Goal: Task Accomplishment & Management: Use online tool/utility

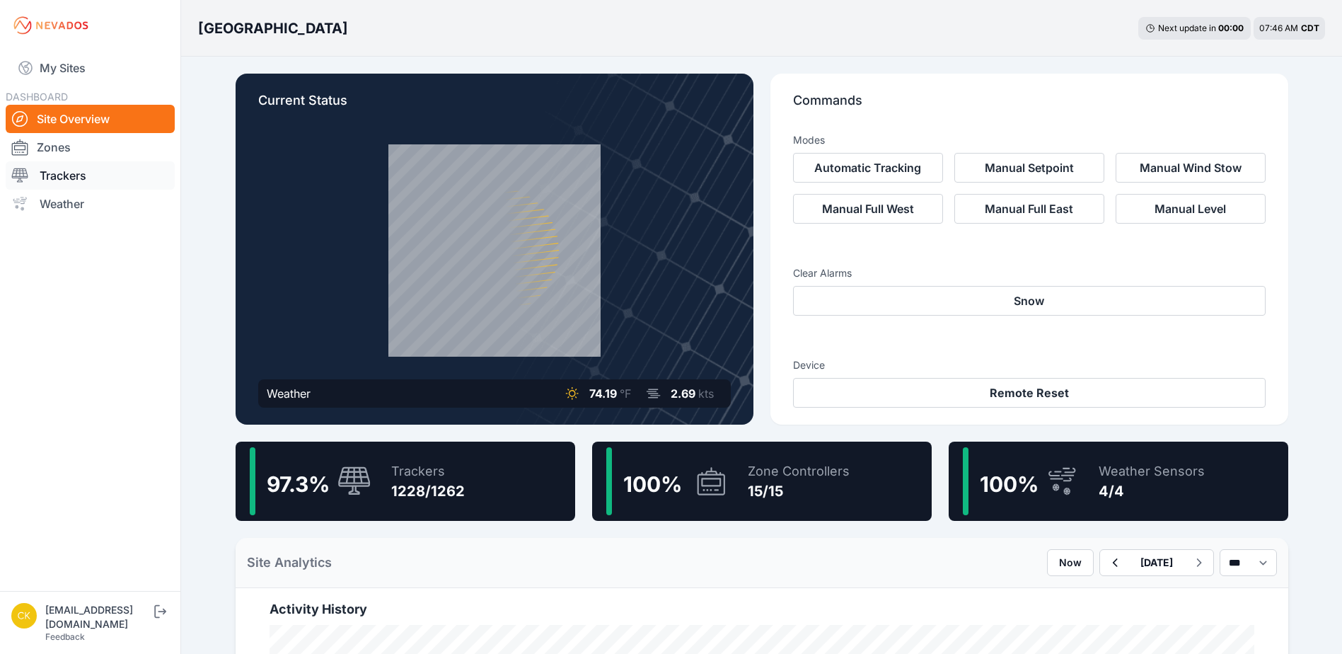
click at [106, 183] on link "Trackers" at bounding box center [90, 175] width 169 height 28
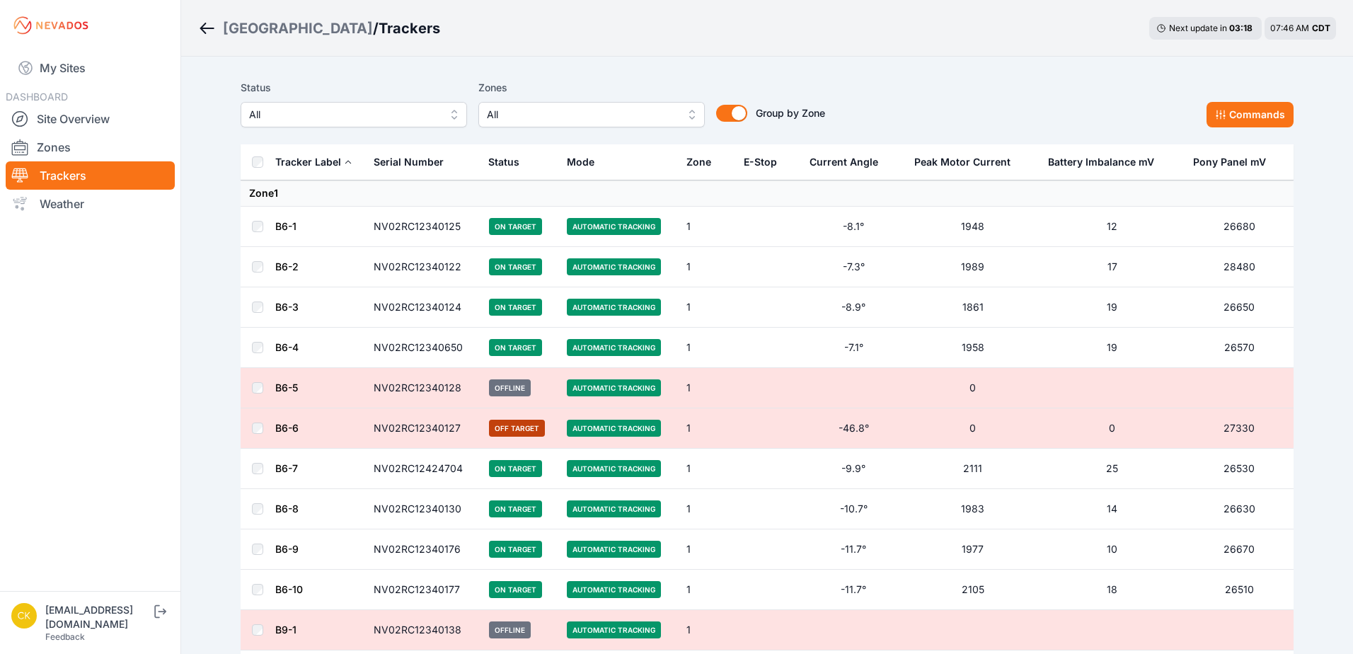
click at [596, 105] on button "All" at bounding box center [591, 114] width 226 height 25
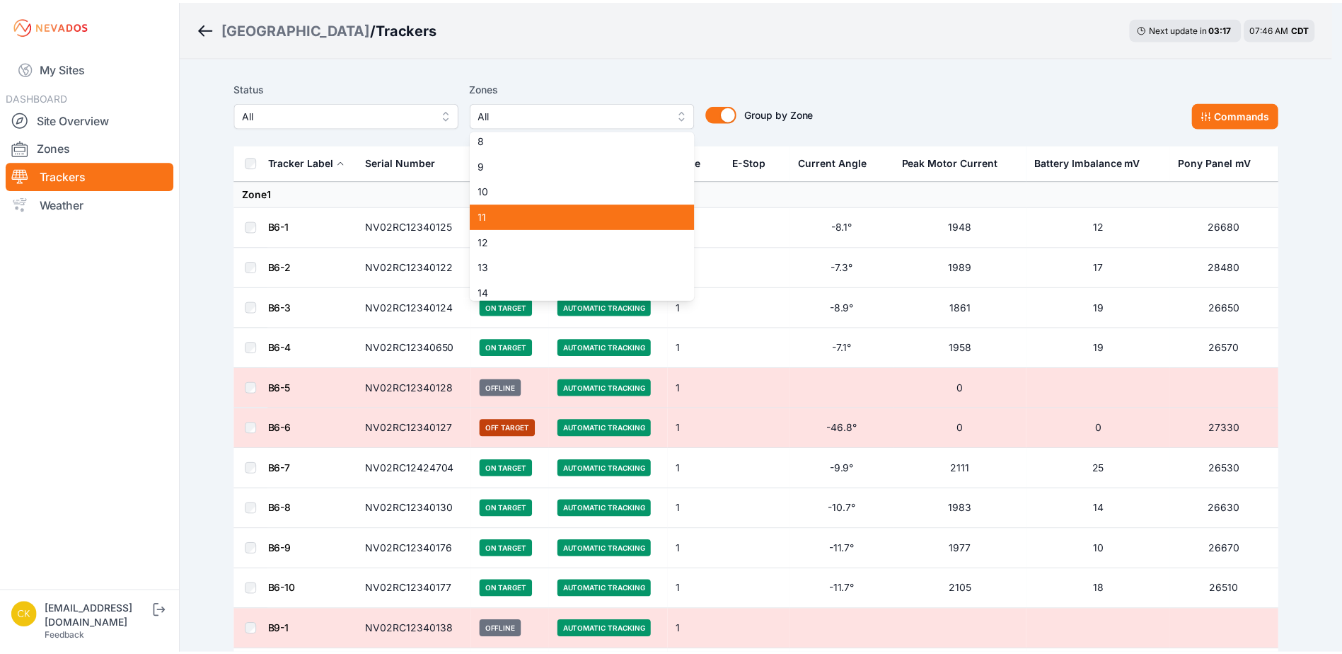
scroll to position [218, 0]
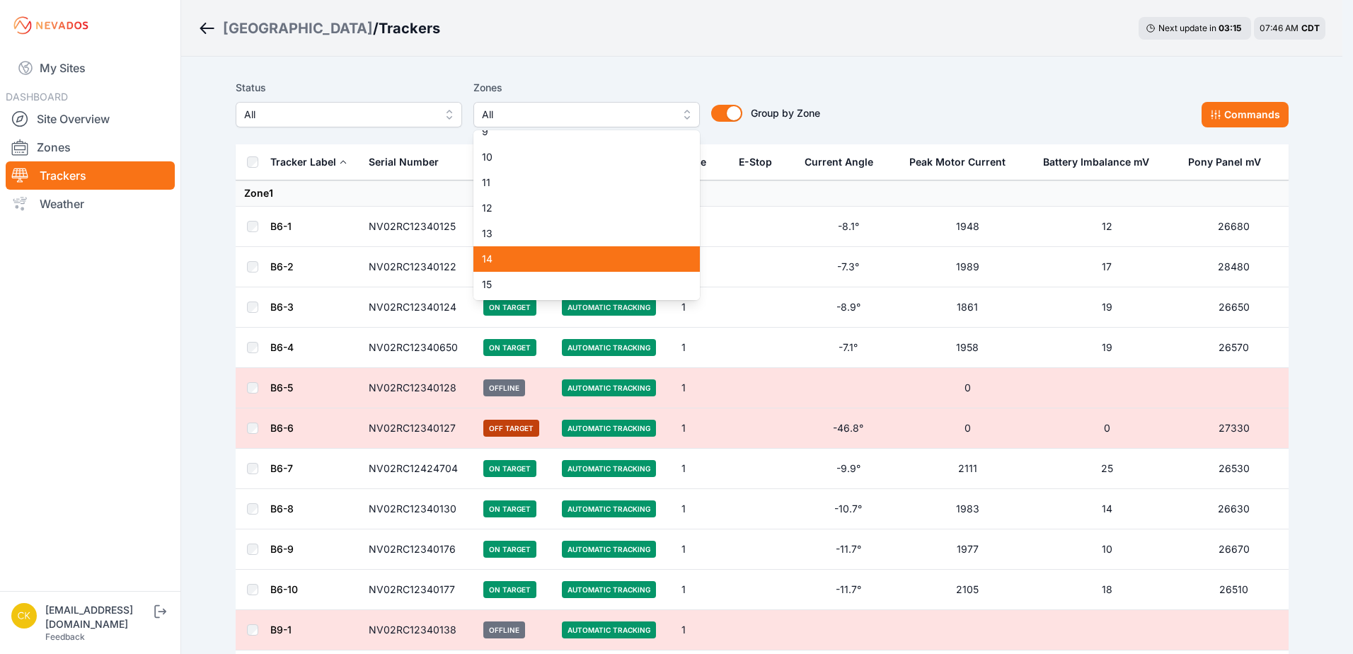
click at [533, 252] on span "14" at bounding box center [578, 259] width 192 height 14
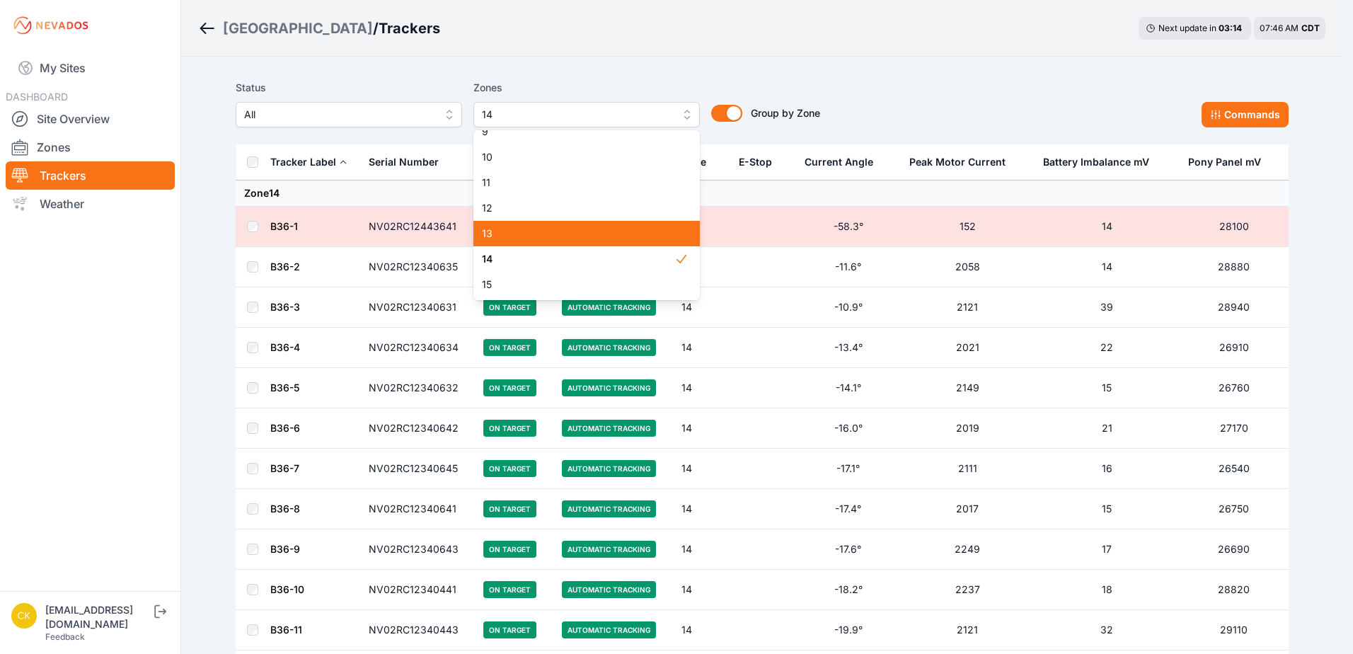
click at [533, 233] on span "13" at bounding box center [578, 233] width 192 height 14
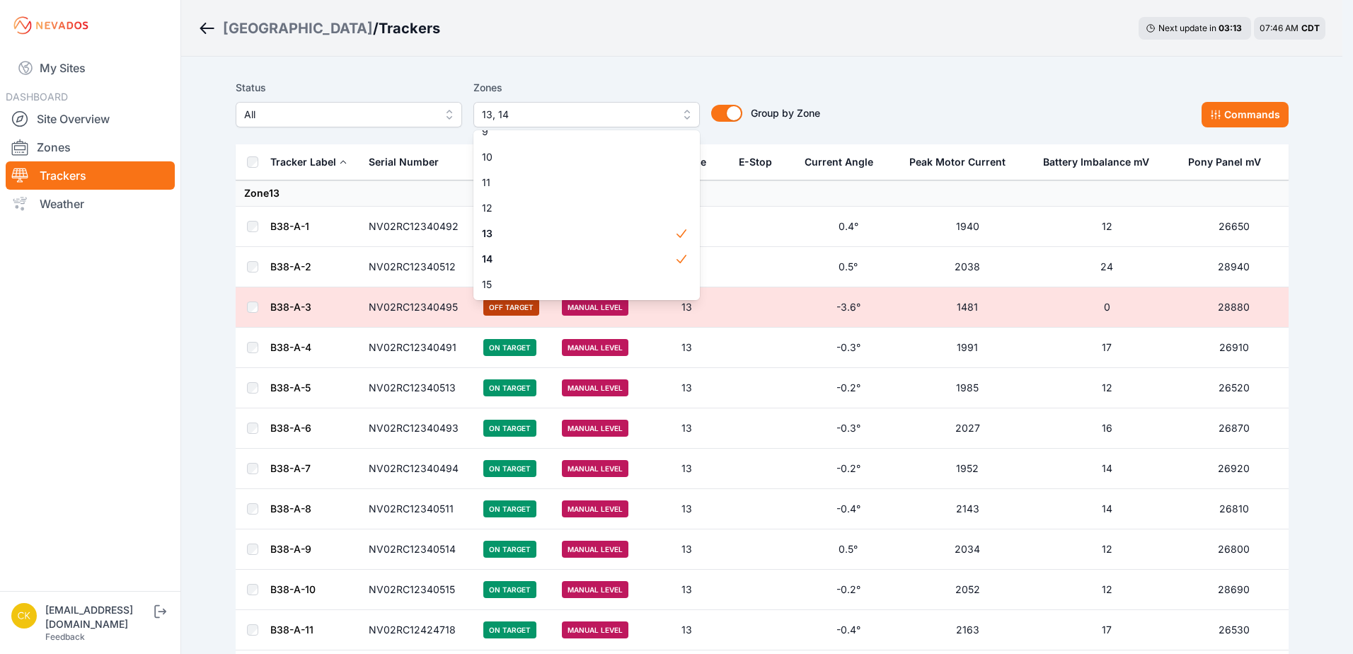
click at [271, 79] on div "Status All Zones 13, 14 1 2 3 4 5 6 7 8 9 10 11 12 13 14 15 Group by Zone Group…" at bounding box center [528, 103] width 584 height 48
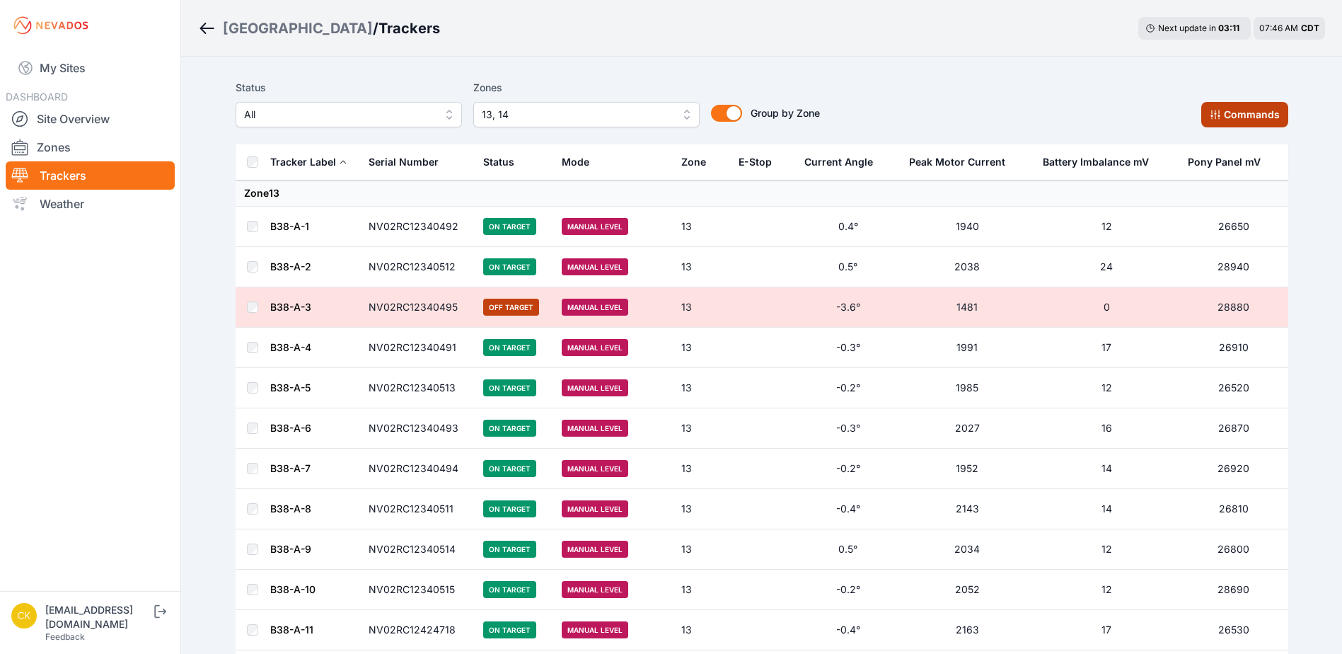
click at [1237, 118] on button "Commands" at bounding box center [1244, 114] width 87 height 25
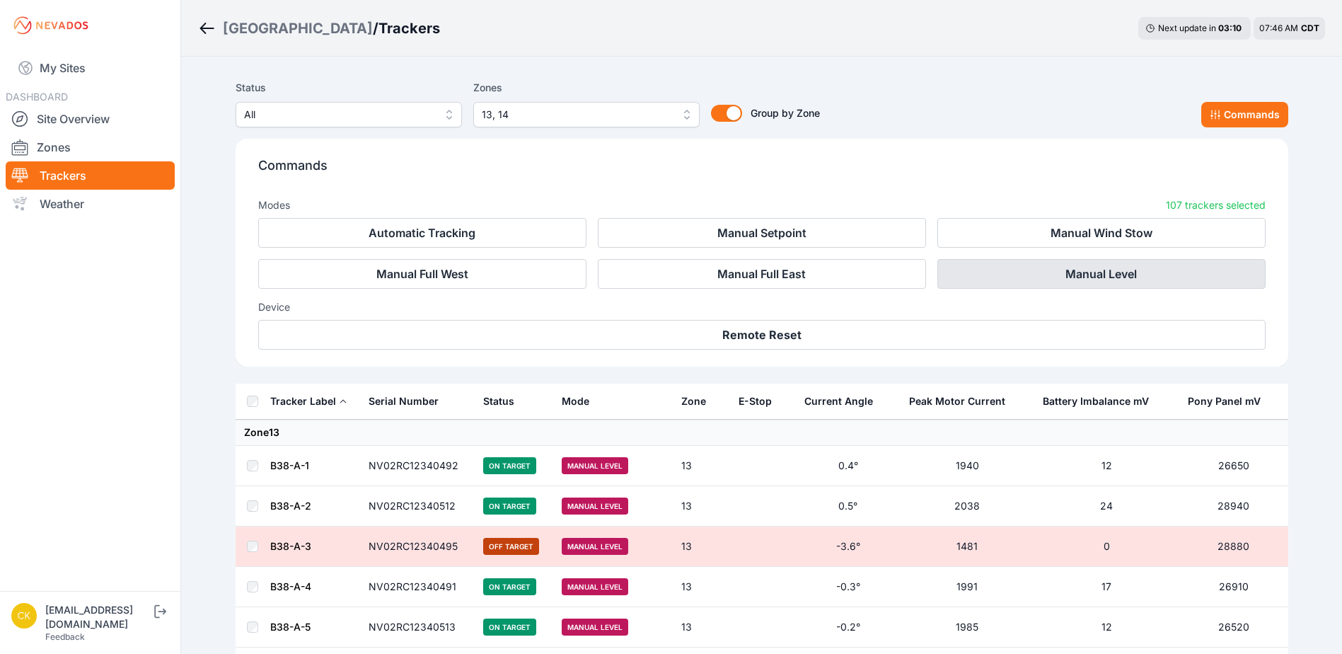
click at [1164, 277] on button "Manual Level" at bounding box center [1101, 274] width 328 height 30
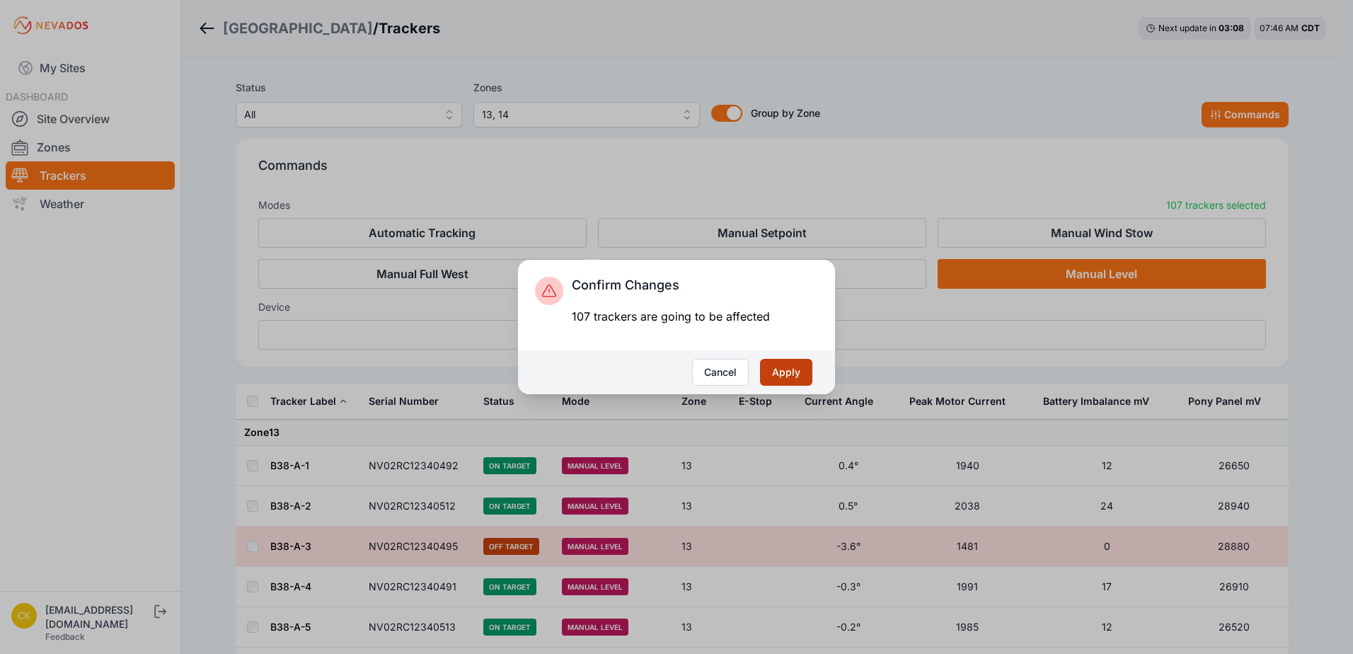
click at [782, 367] on button "Apply" at bounding box center [786, 372] width 52 height 27
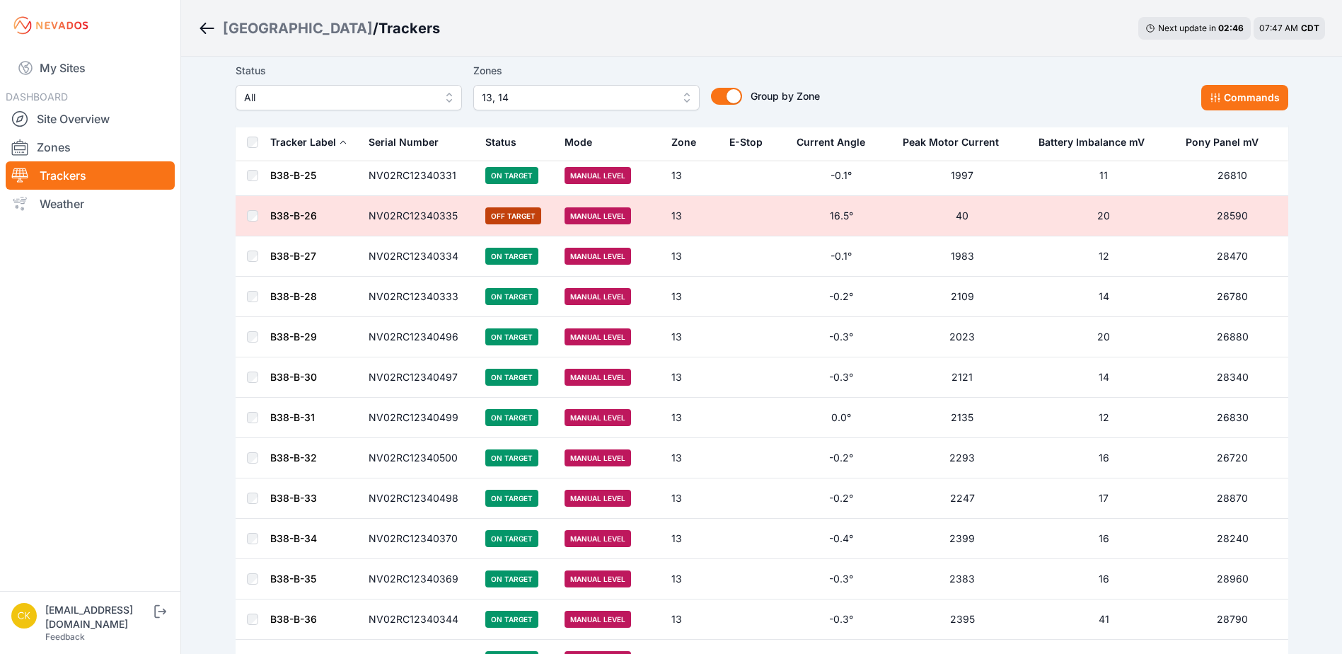
scroll to position [1701, 0]
